Goal: Task Accomplishment & Management: Manage account settings

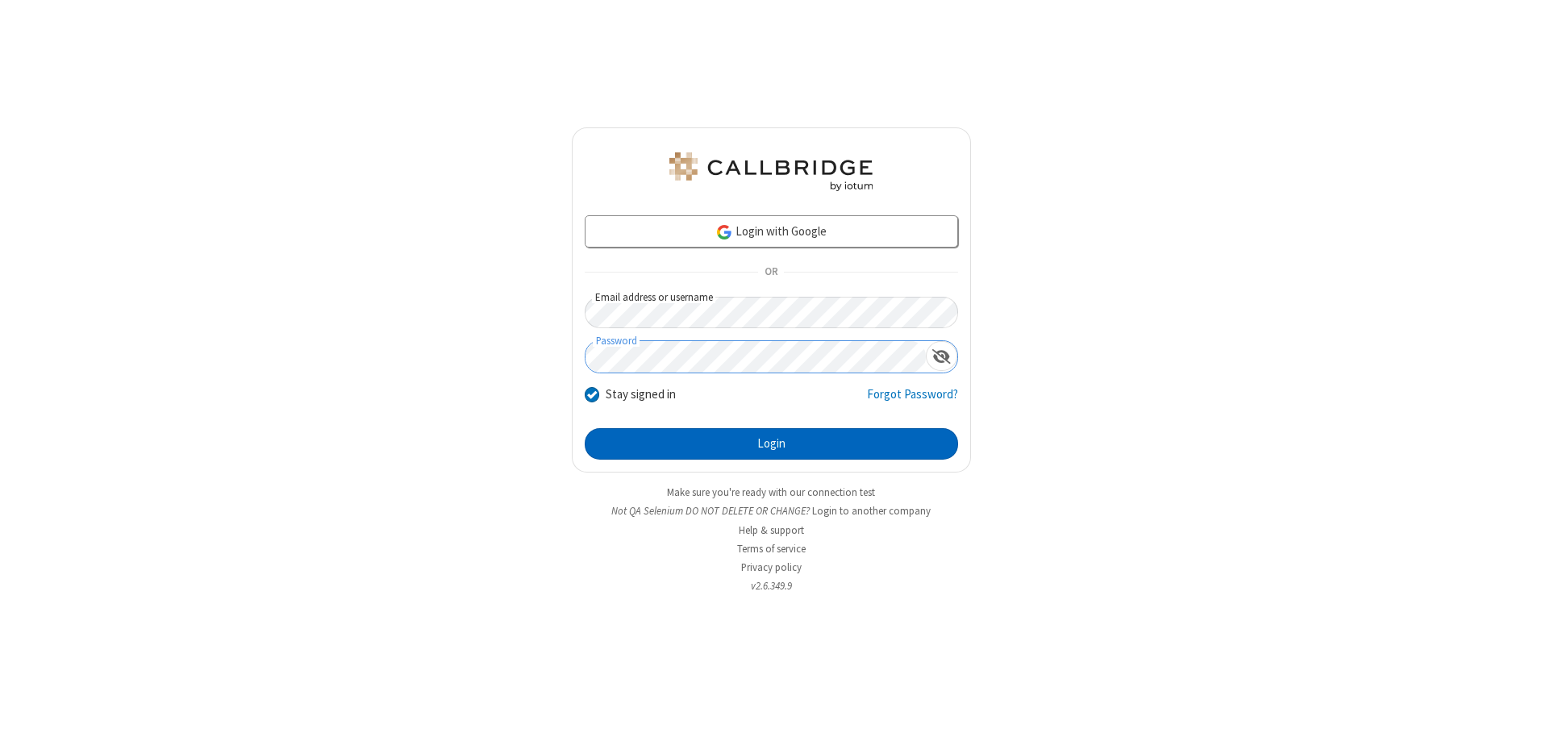
click at [771, 444] on button "Login" at bounding box center [771, 444] width 373 height 32
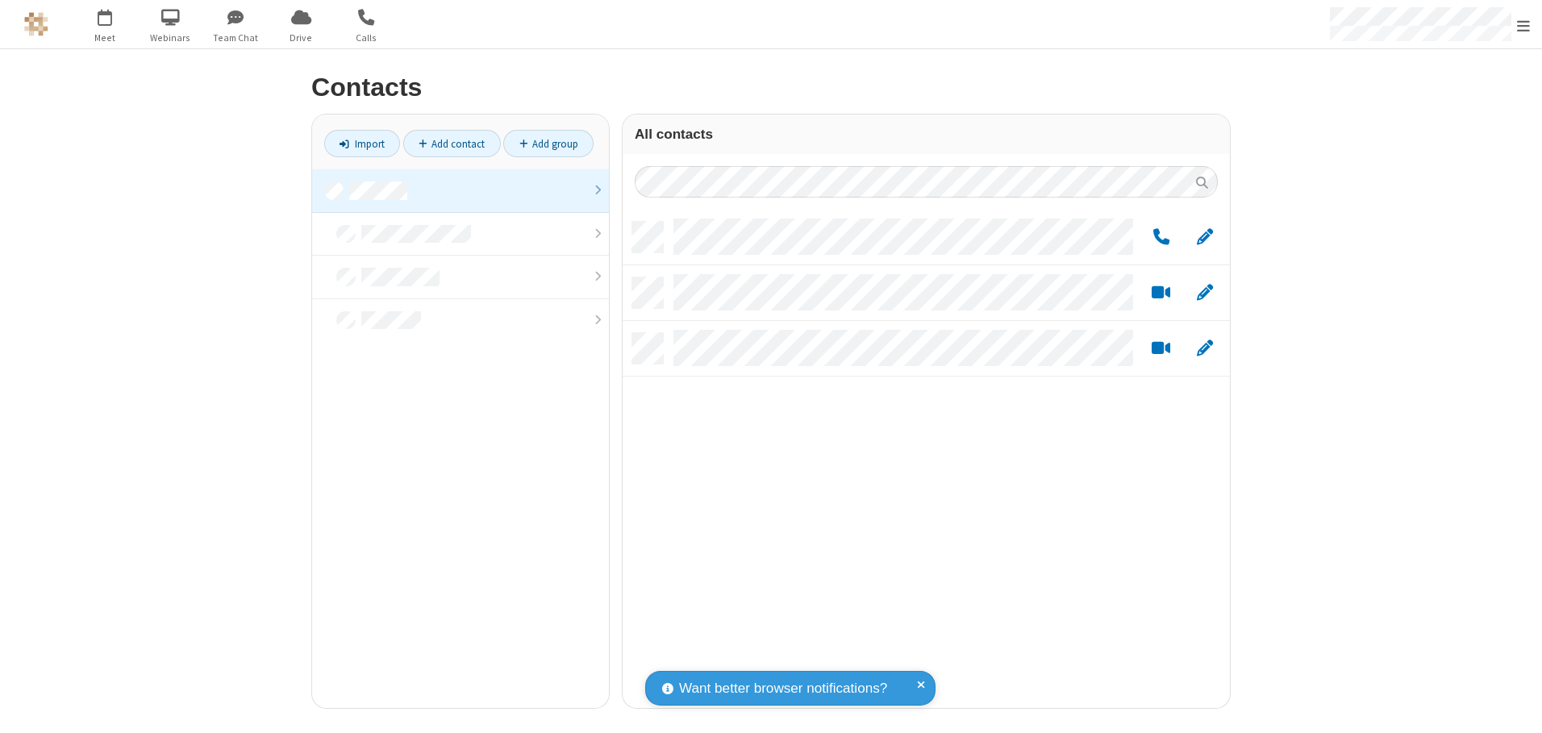
scroll to position [486, 595]
click at [461, 190] on link at bounding box center [460, 191] width 297 height 44
click at [452, 144] on link "Add contact" at bounding box center [452, 143] width 98 height 27
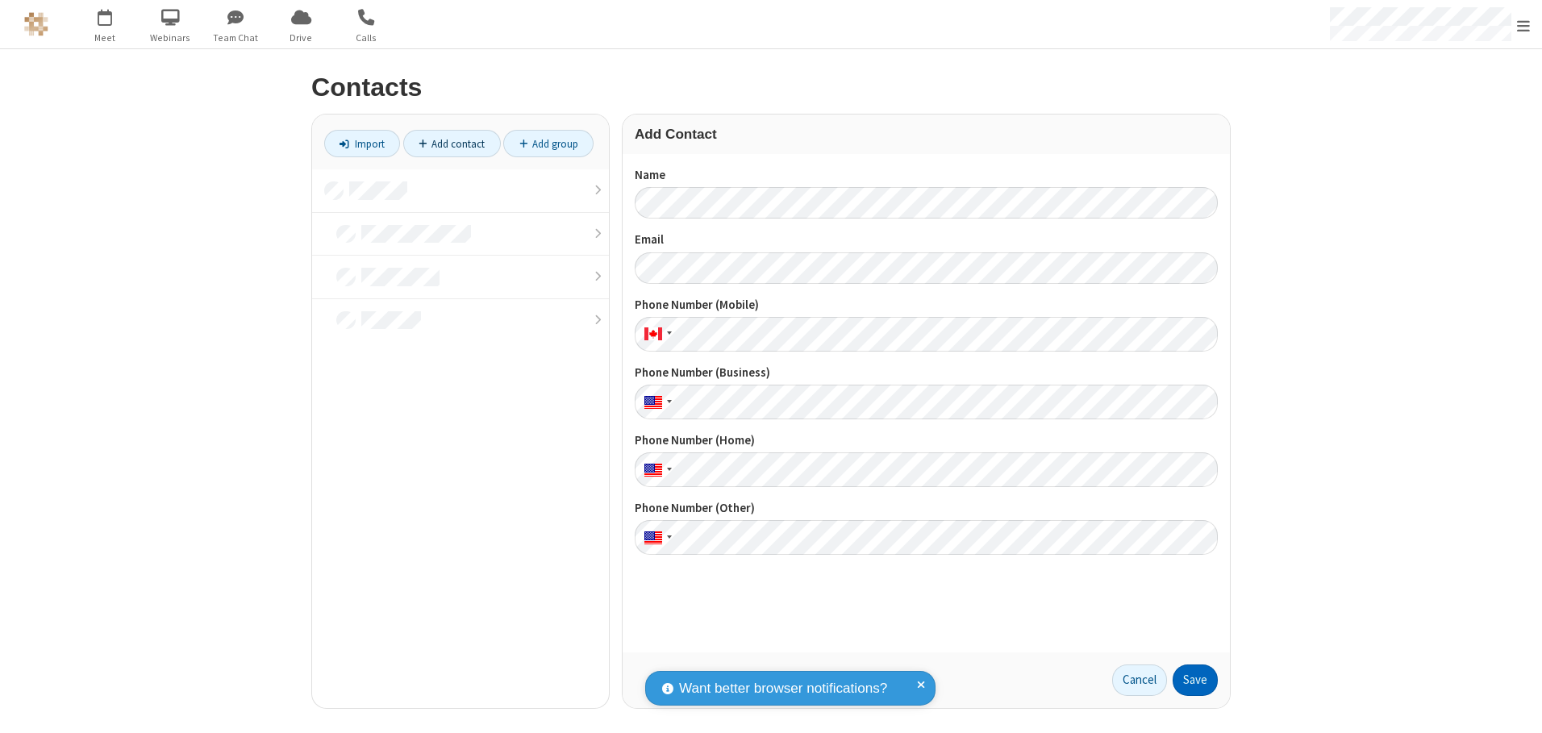
click at [1195, 680] on button "Save" at bounding box center [1195, 681] width 45 height 32
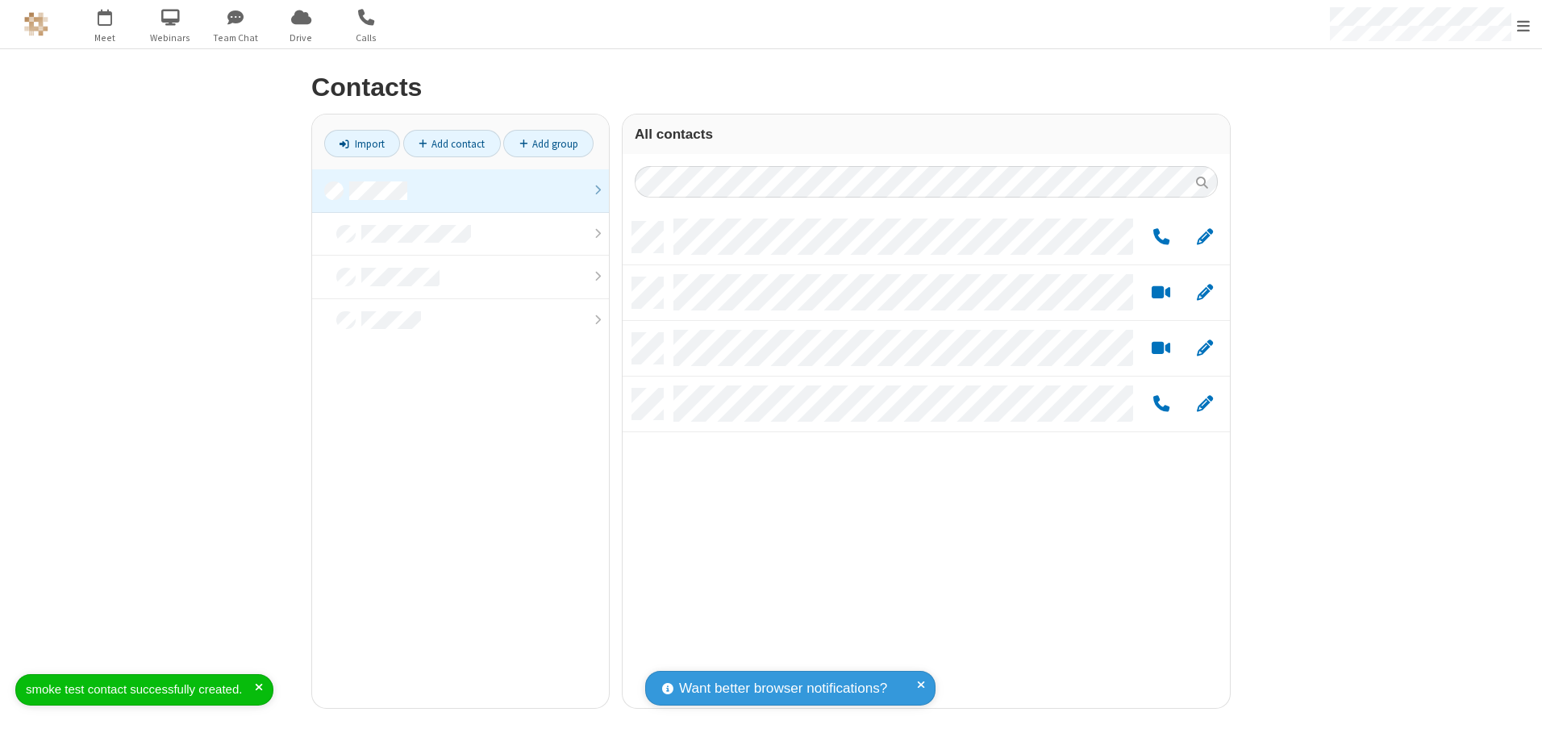
scroll to position [486, 595]
